Goal: Task Accomplishment & Management: Use online tool/utility

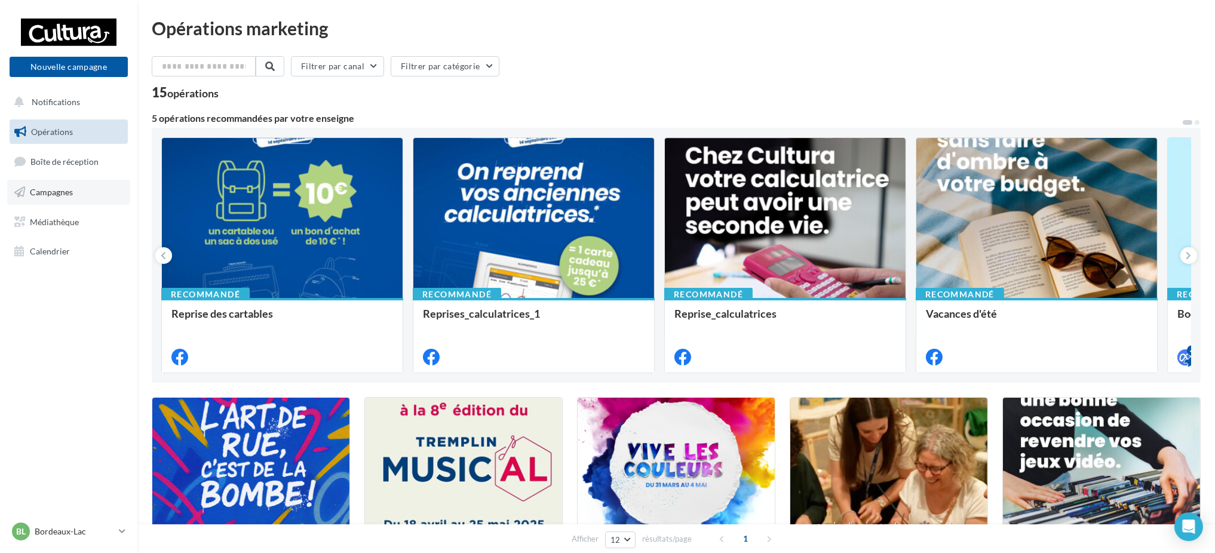
drag, startPoint x: 48, startPoint y: 186, endPoint x: 65, endPoint y: 180, distance: 17.6
click at [48, 186] on link "Campagnes" at bounding box center [68, 192] width 123 height 25
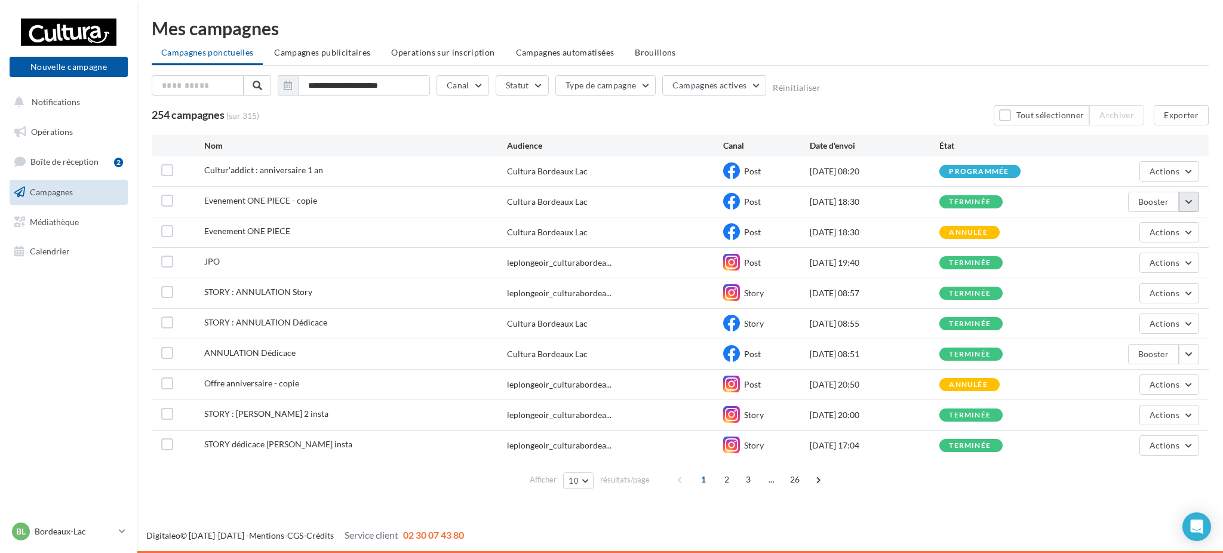
click at [1198, 207] on button "button" at bounding box center [1189, 202] width 20 height 20
click at [1159, 201] on button "Booster" at bounding box center [1153, 202] width 51 height 20
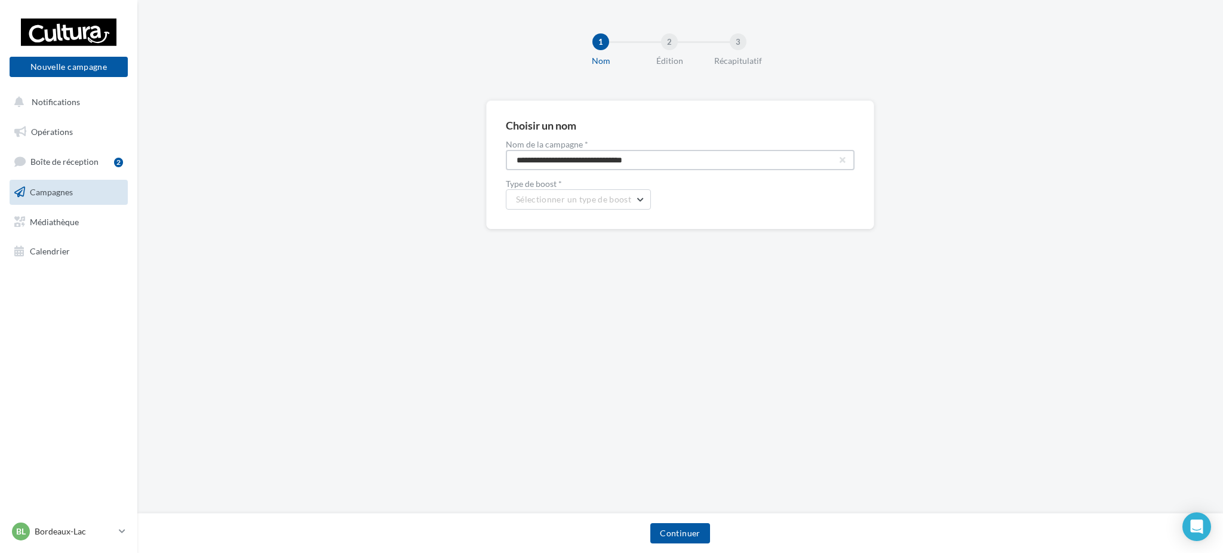
click at [656, 164] on input "**********" at bounding box center [680, 160] width 349 height 20
drag, startPoint x: 671, startPoint y: 162, endPoint x: 354, endPoint y: 140, distance: 317.9
click at [336, 140] on div "**********" at bounding box center [680, 183] width 1086 height 167
type input "**********"
click at [580, 207] on button "Sélectionner un type de boost" at bounding box center [578, 199] width 145 height 20
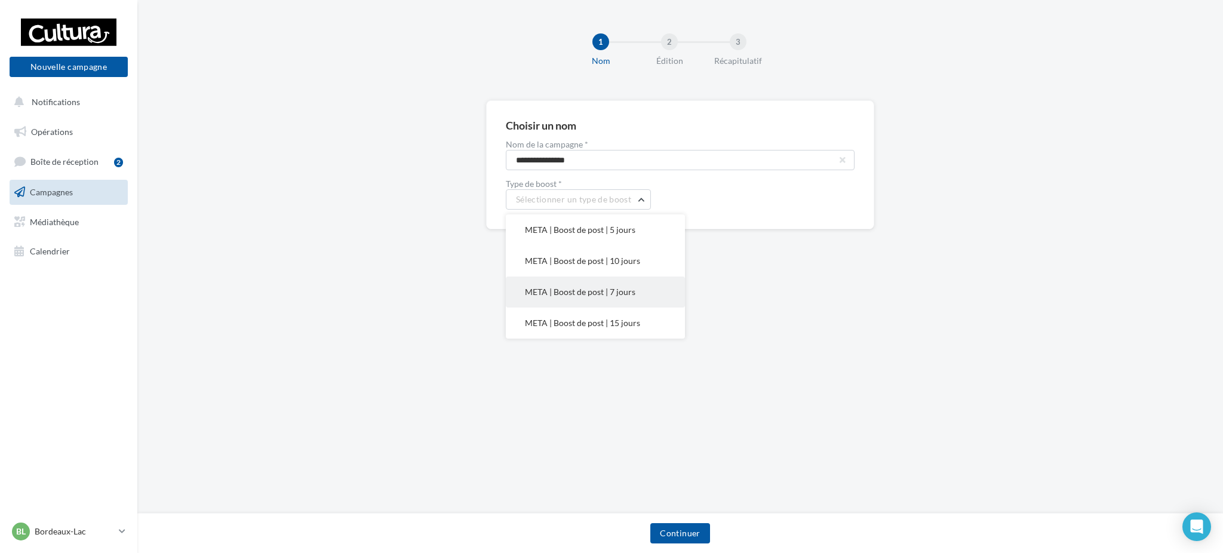
click at [600, 282] on button "META | Boost de post | 7 jours" at bounding box center [595, 292] width 179 height 31
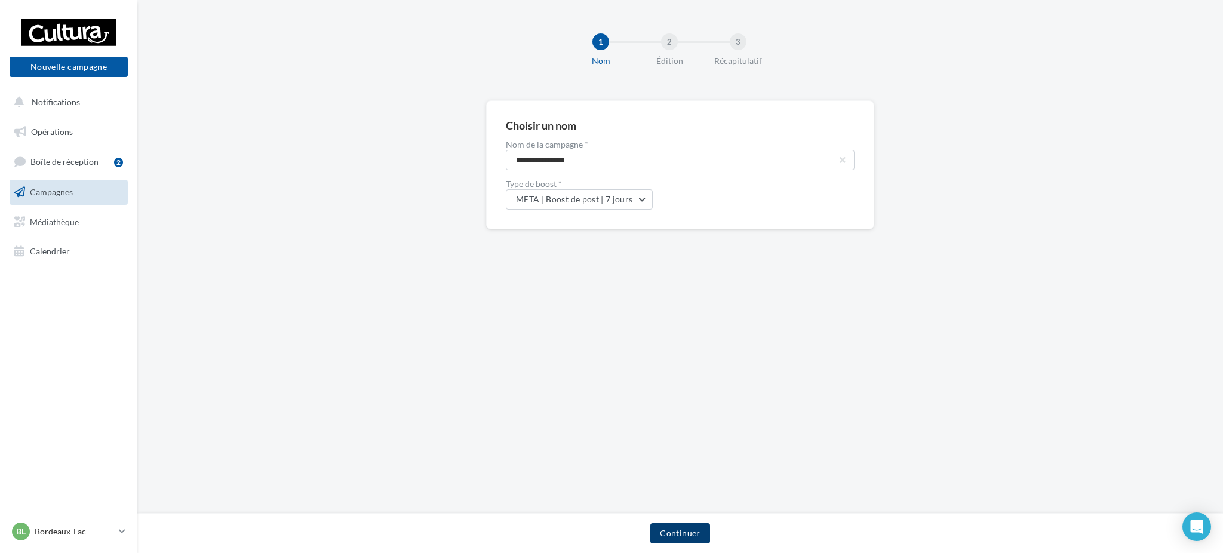
click at [698, 534] on button "Continuer" at bounding box center [679, 533] width 59 height 20
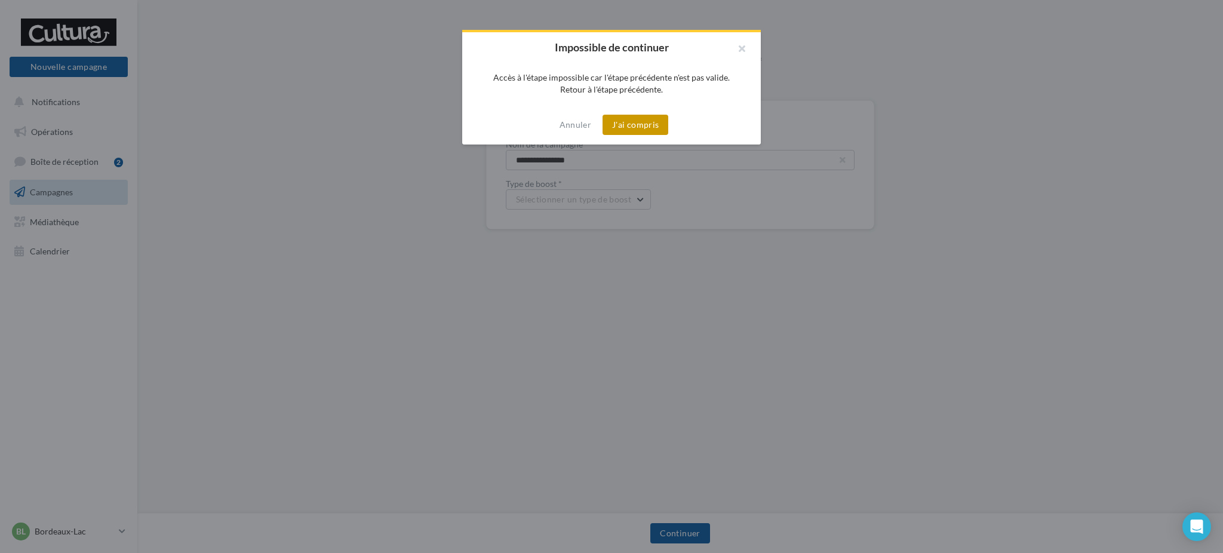
click at [618, 128] on button "J'ai compris" at bounding box center [636, 125] width 66 height 20
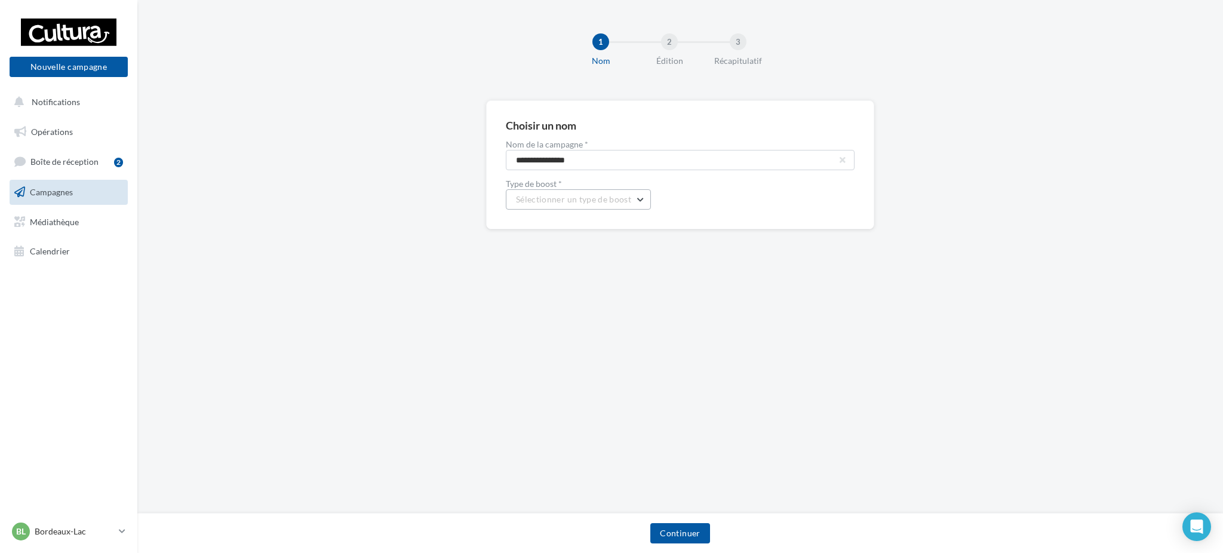
click at [569, 202] on span "Sélectionner un type de boost" at bounding box center [573, 199] width 115 height 10
click at [651, 302] on button "META | Boost de post | 7 jours" at bounding box center [595, 292] width 179 height 31
click at [675, 540] on button "Continuer" at bounding box center [679, 533] width 59 height 20
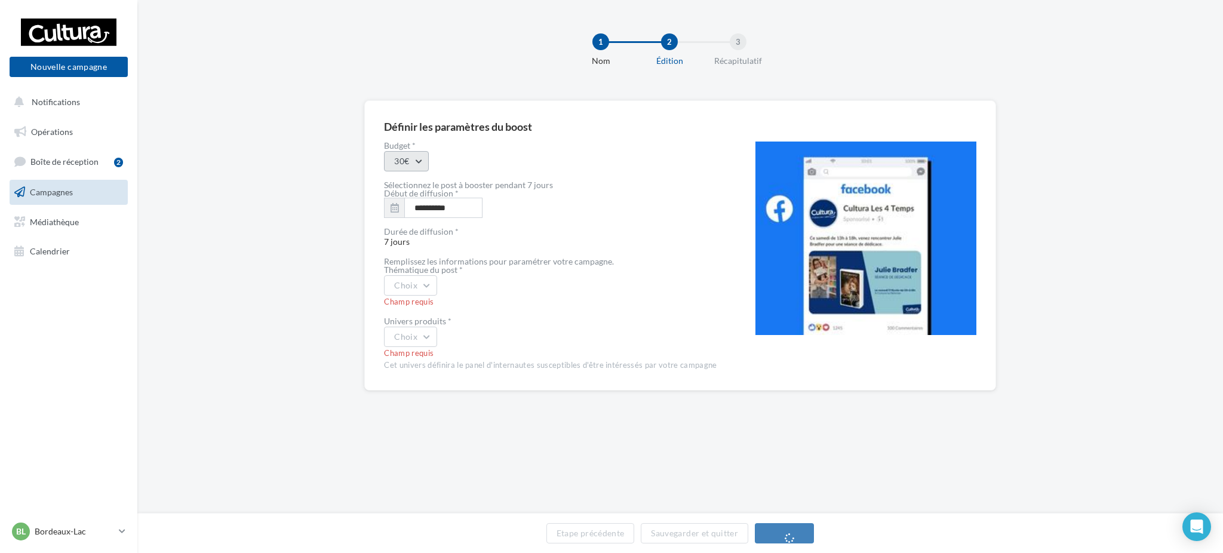
click at [409, 159] on button "30€" at bounding box center [406, 161] width 45 height 20
click at [457, 229] on div "50€" at bounding box center [459, 223] width 148 height 31
click at [416, 198] on input "**********" at bounding box center [443, 208] width 78 height 20
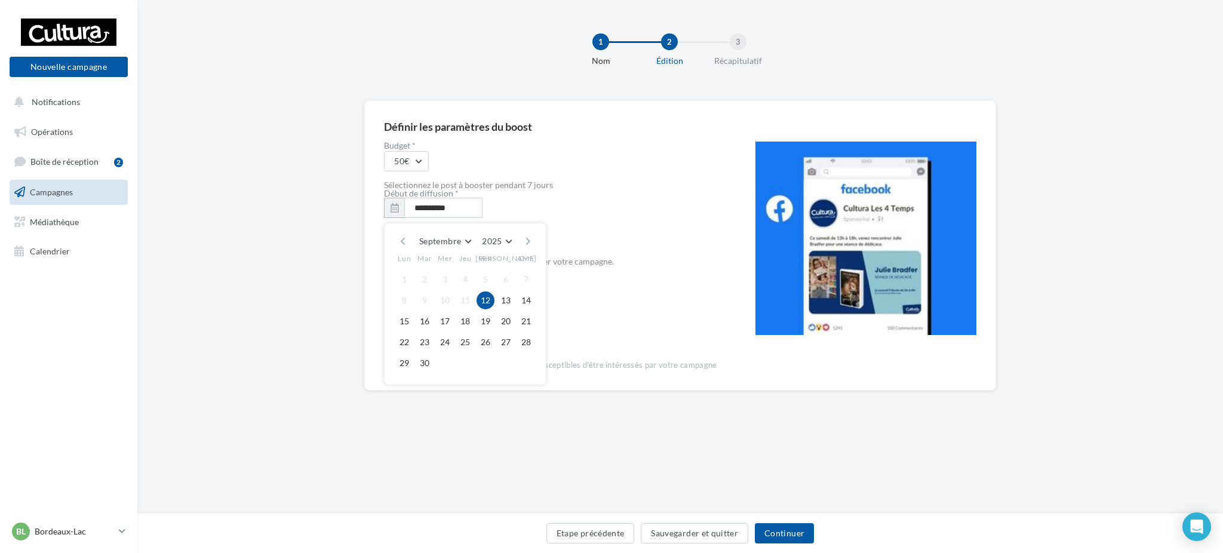
click at [490, 293] on button "12" at bounding box center [486, 300] width 18 height 18
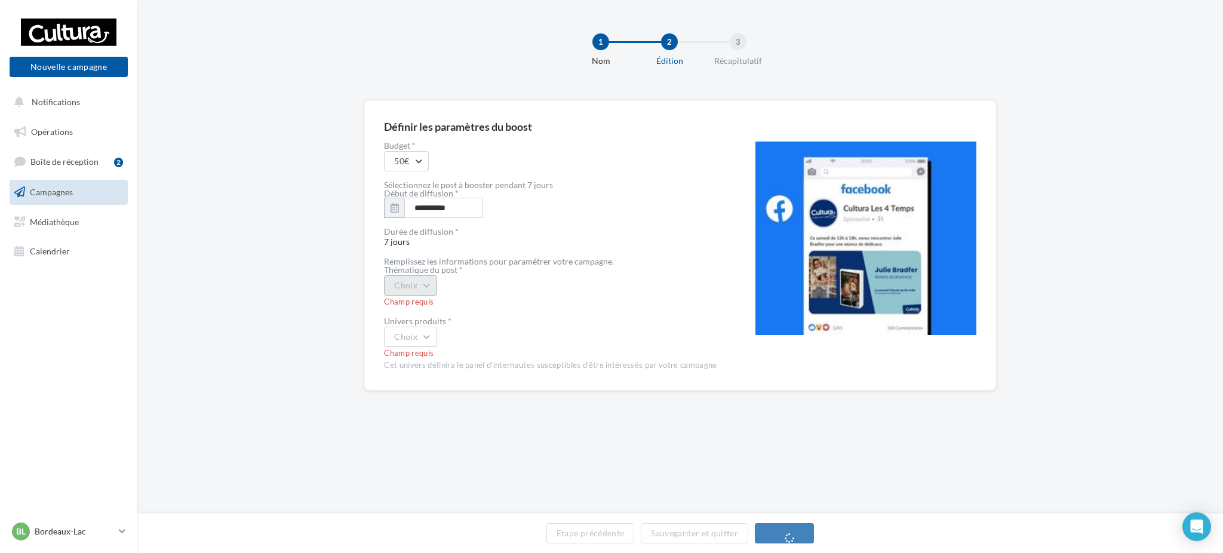
click at [412, 280] on button "Choix" at bounding box center [410, 285] width 53 height 20
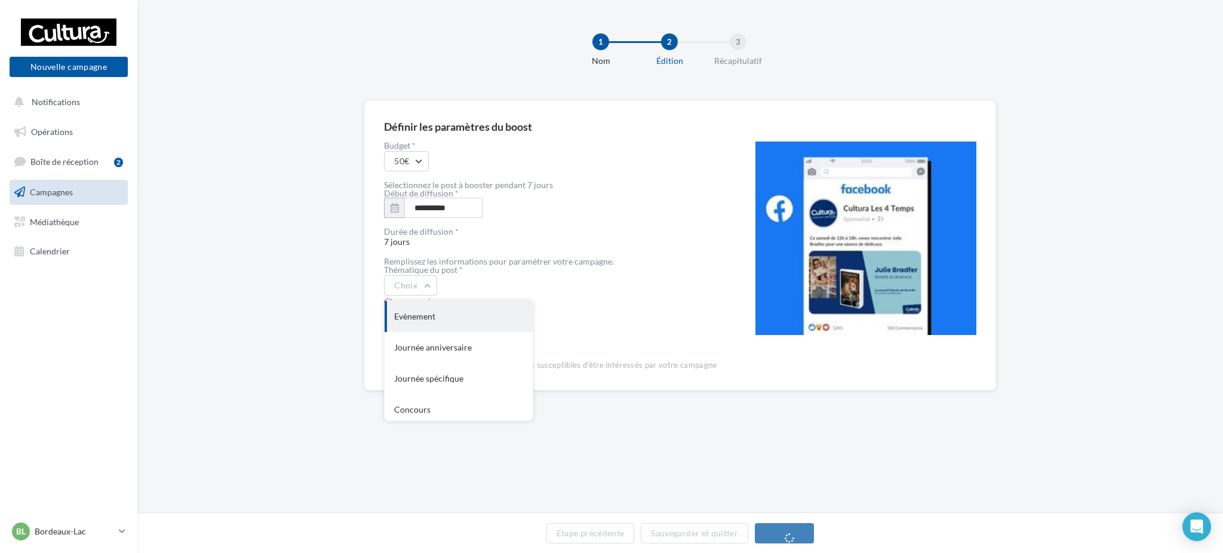
click at [433, 324] on div "Evènement" at bounding box center [459, 316] width 148 height 31
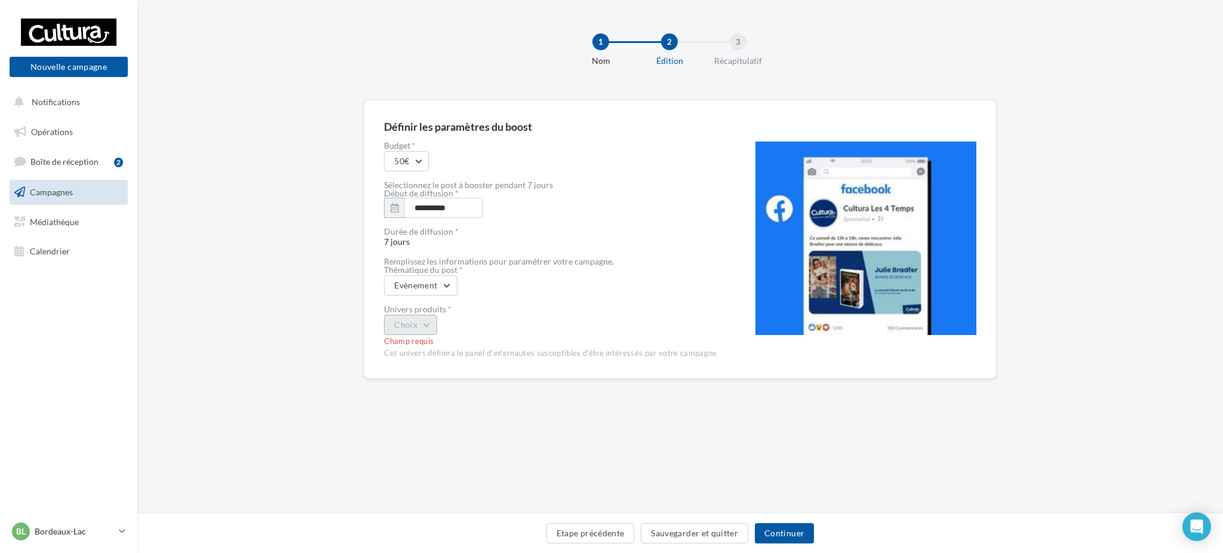
click at [426, 323] on button "Choix" at bounding box center [410, 325] width 53 height 20
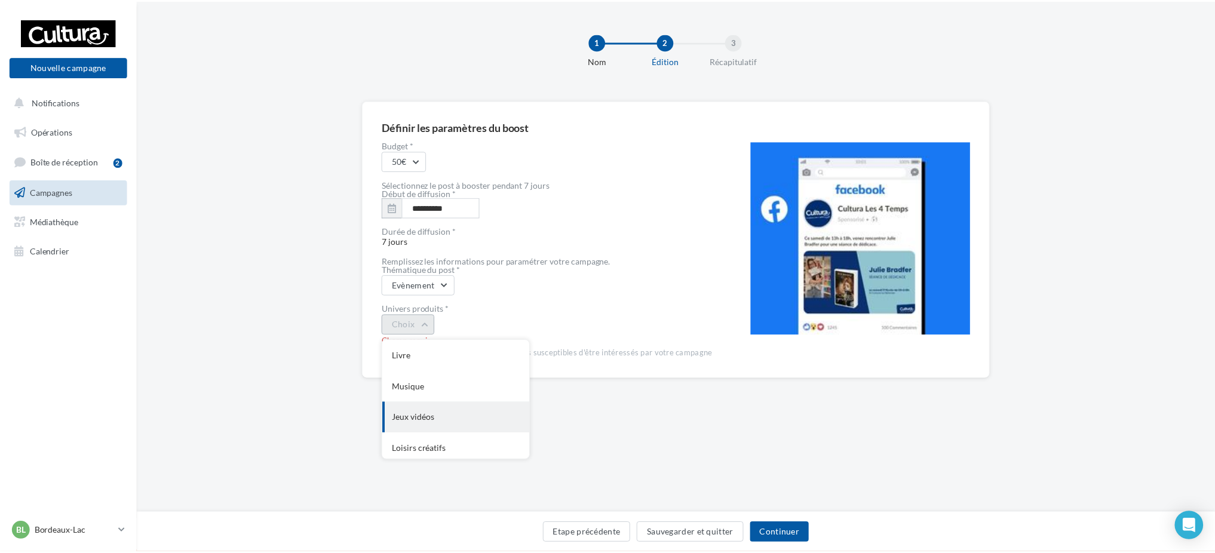
scroll to position [97, 0]
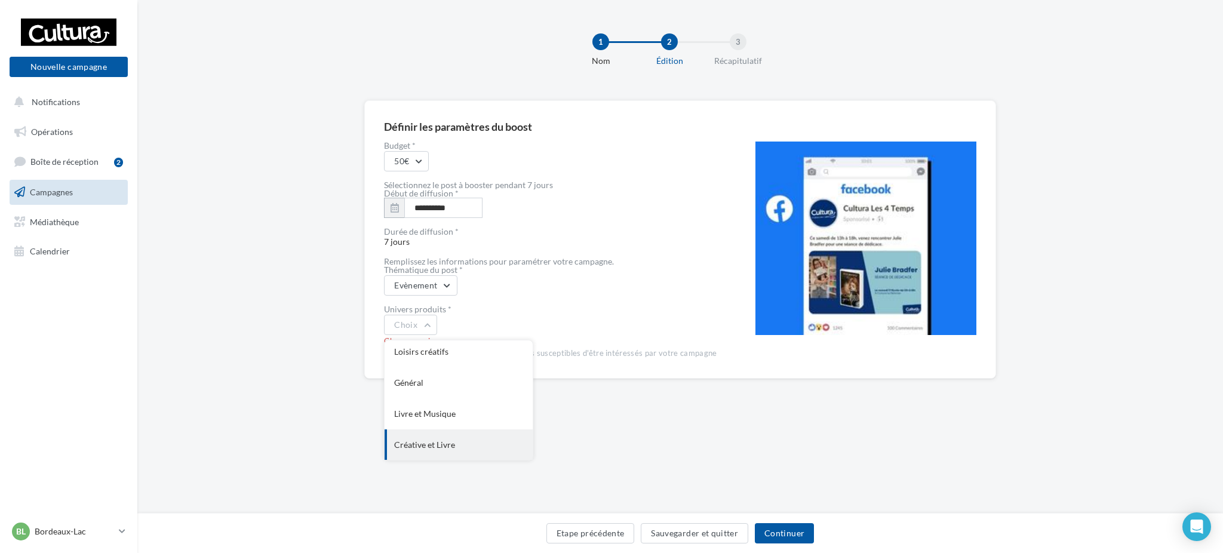
click at [465, 434] on div "Créative et Livre" at bounding box center [459, 444] width 148 height 31
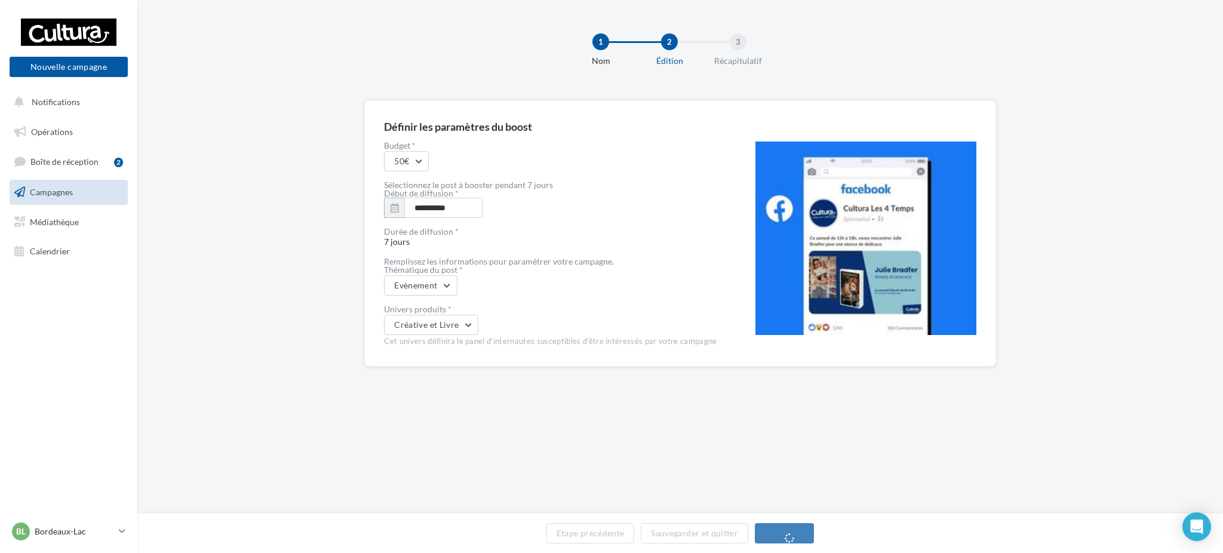
click at [517, 325] on div "Créative et Livre" at bounding box center [550, 325] width 333 height 20
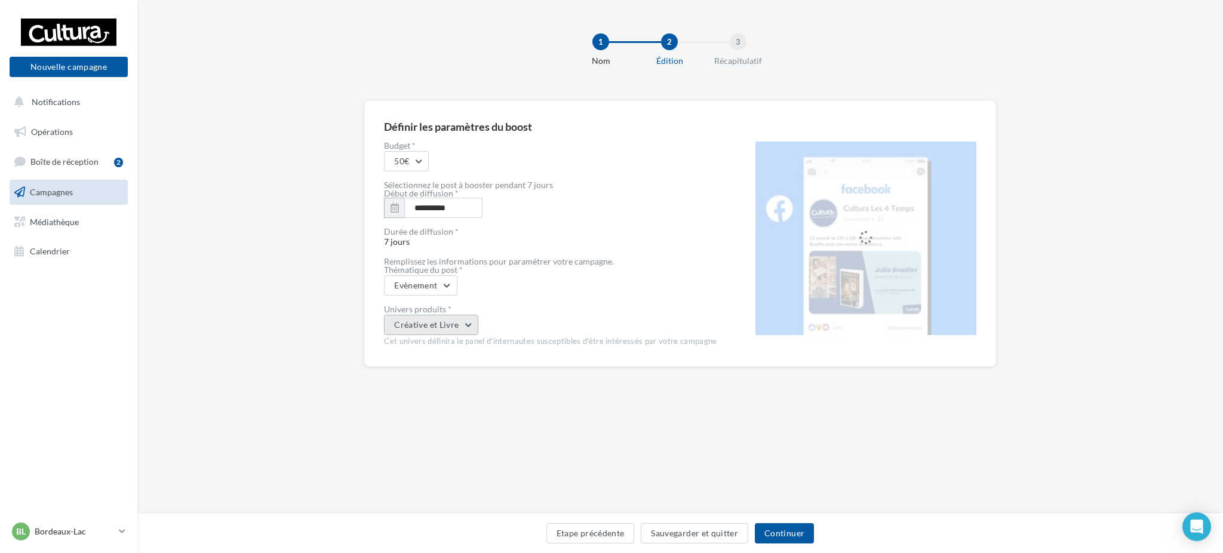
click at [472, 326] on button "Créative et Livre" at bounding box center [431, 325] width 94 height 20
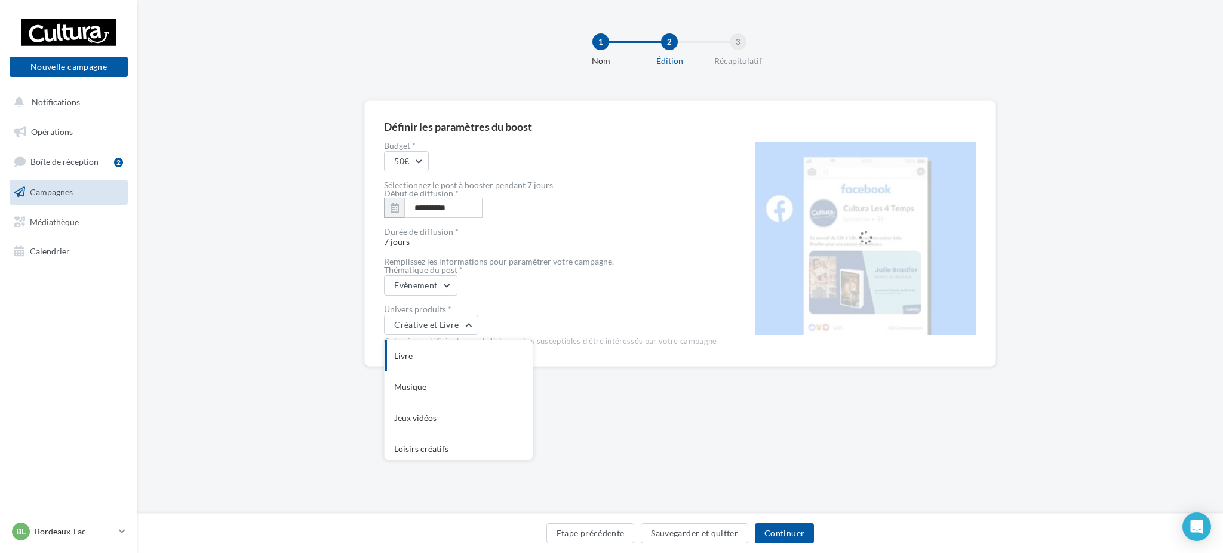
click at [532, 291] on div "Evènement" at bounding box center [550, 285] width 333 height 20
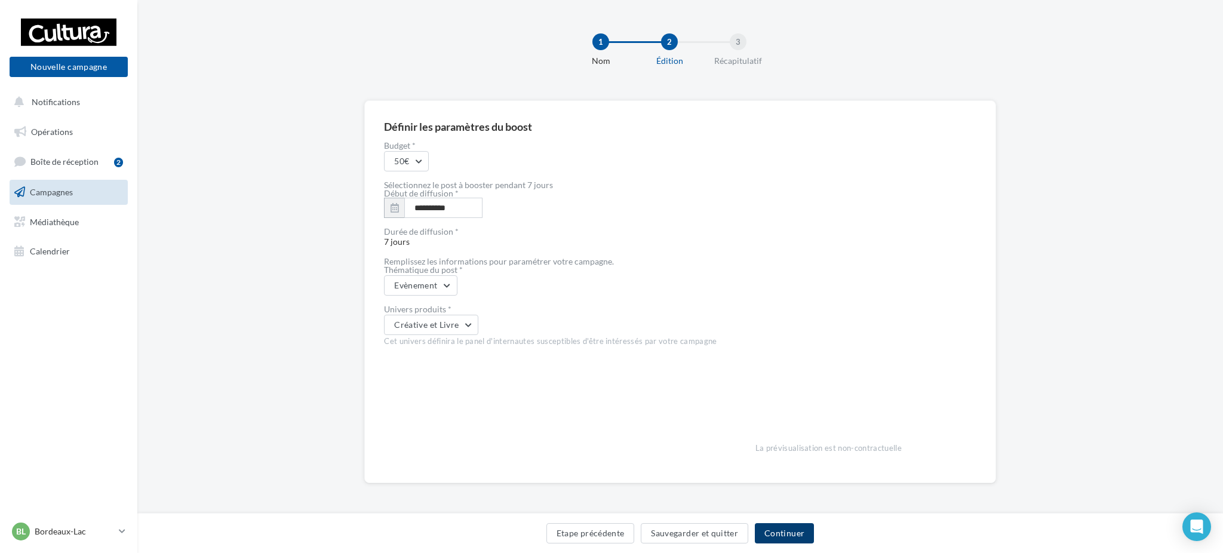
click at [782, 533] on button "Continuer" at bounding box center [784, 533] width 59 height 20
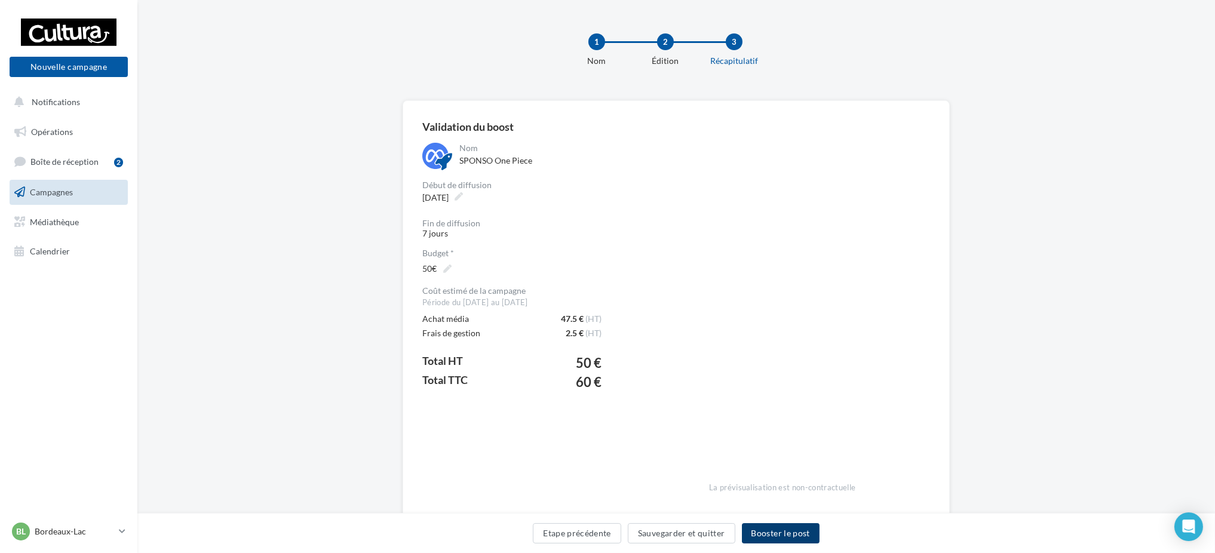
click at [749, 533] on button "Booster le post" at bounding box center [781, 533] width 78 height 20
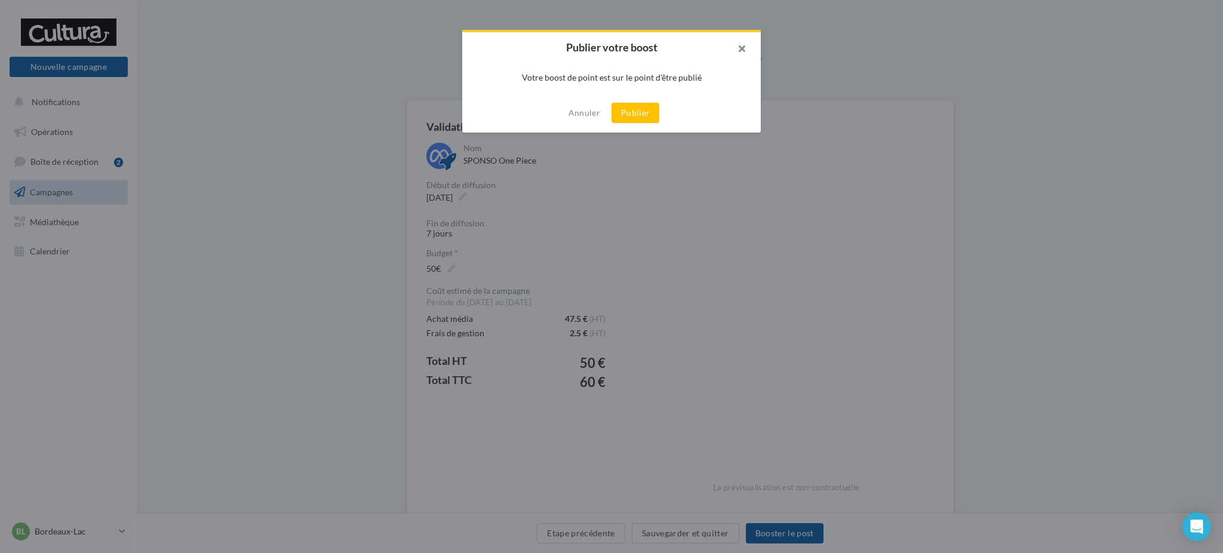
click at [742, 46] on button "button" at bounding box center [737, 50] width 48 height 36
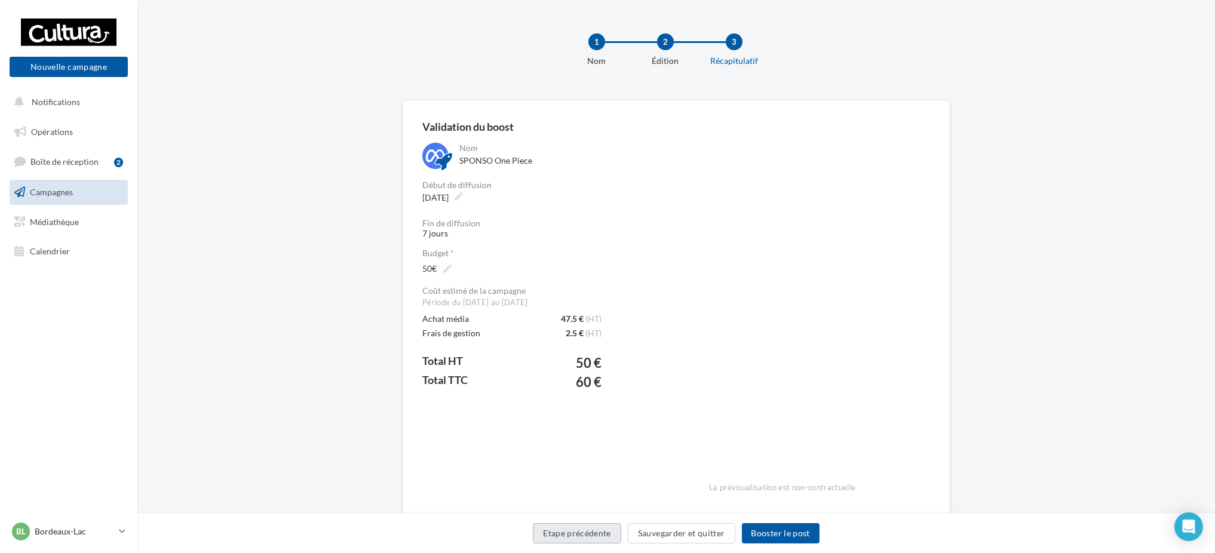
click at [592, 533] on button "Etape précédente" at bounding box center [577, 533] width 88 height 20
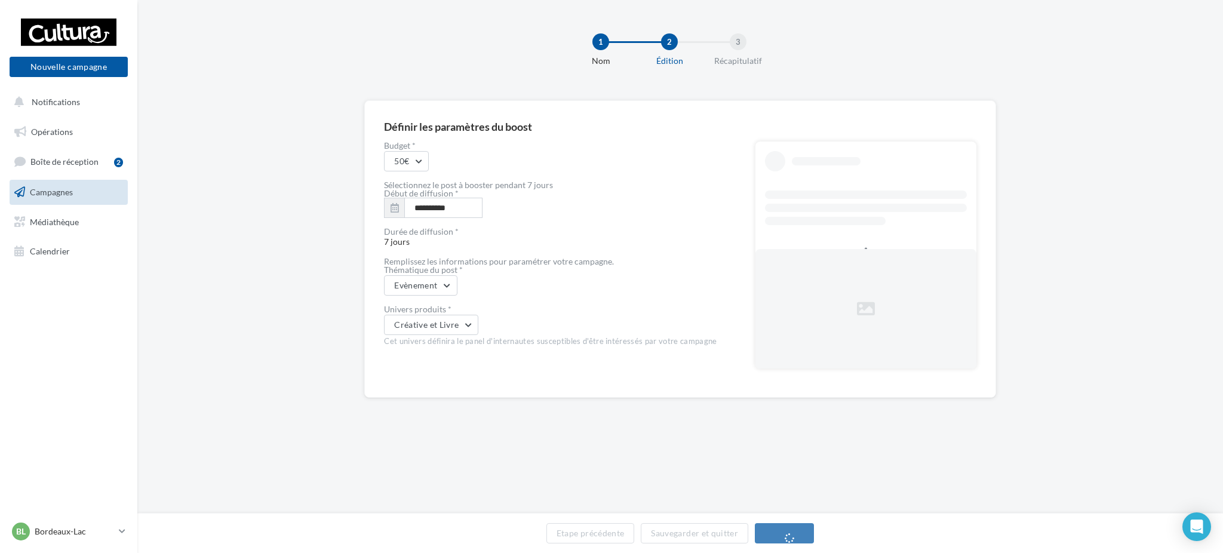
click at [659, 201] on div "**********" at bounding box center [550, 208] width 333 height 20
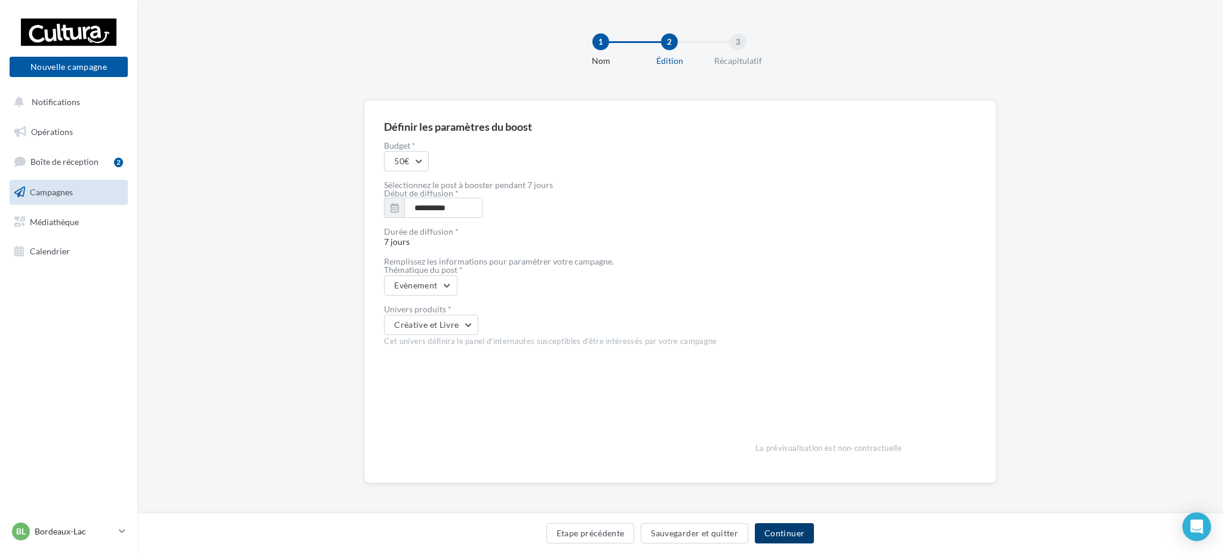
click at [784, 539] on button "Continuer" at bounding box center [784, 533] width 59 height 20
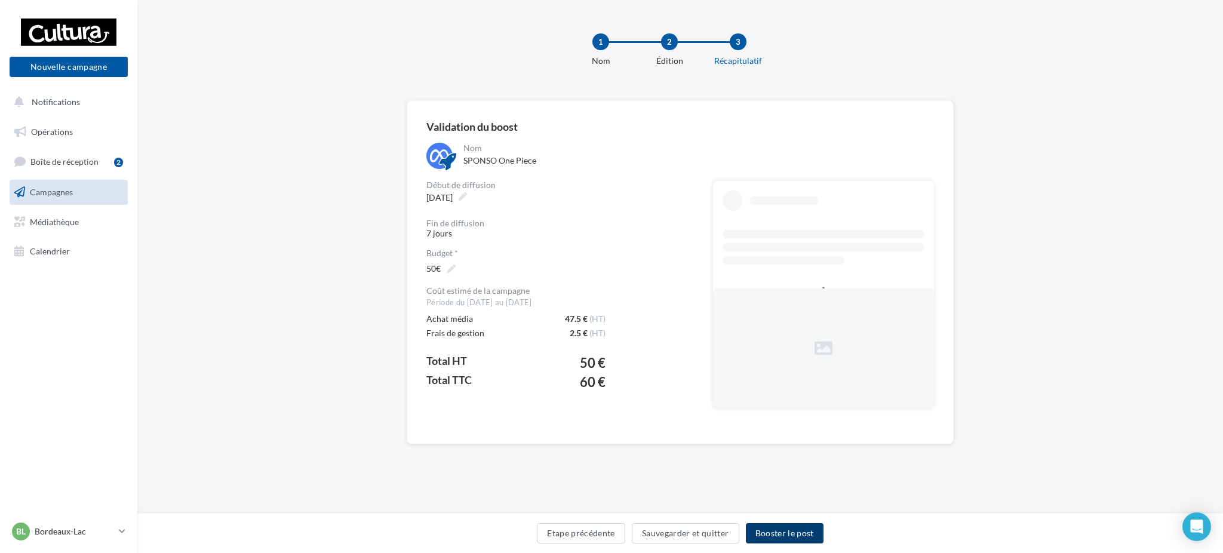
click at [784, 539] on button "Booster le post" at bounding box center [785, 533] width 78 height 20
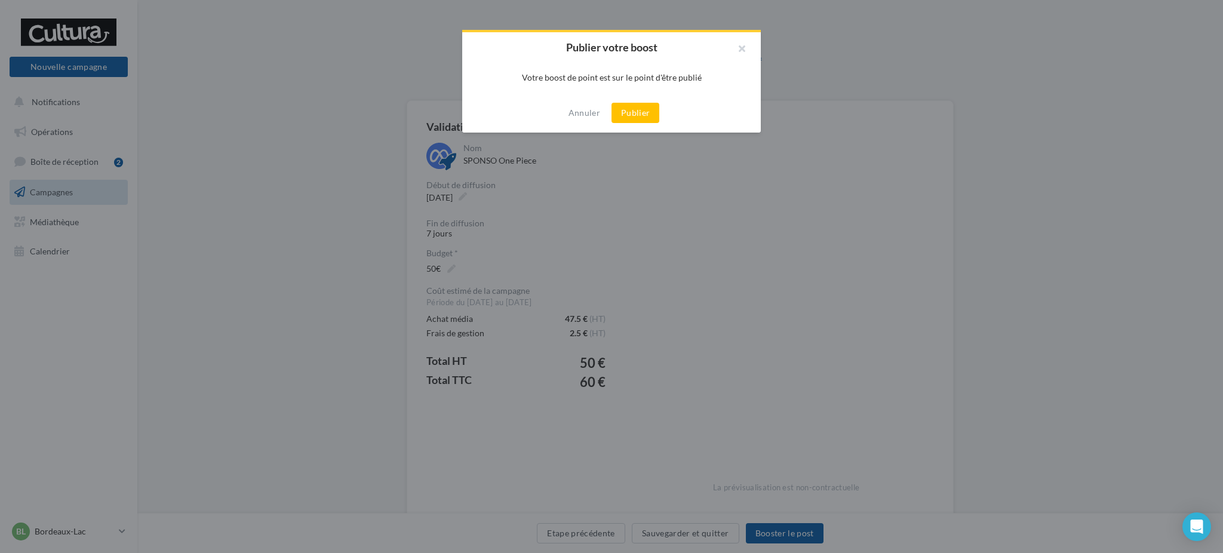
click at [638, 119] on button "Publier" at bounding box center [636, 113] width 48 height 20
